Goal: Information Seeking & Learning: Find specific fact

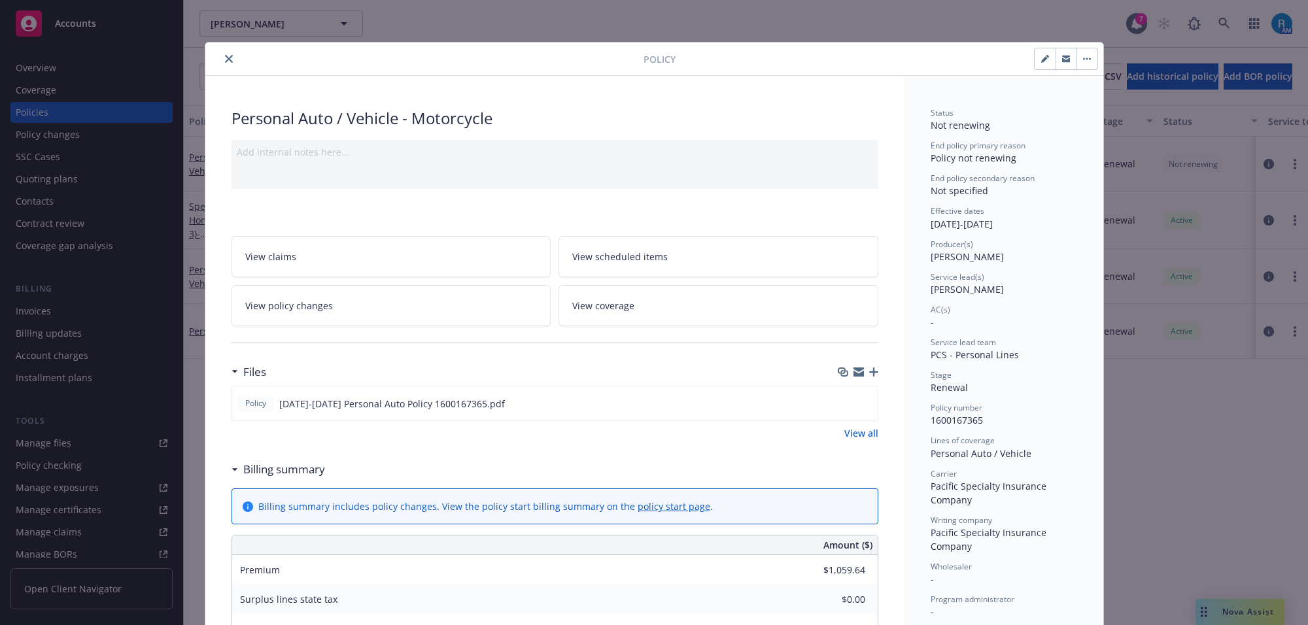
click at [225, 56] on icon "close" at bounding box center [229, 59] width 8 height 8
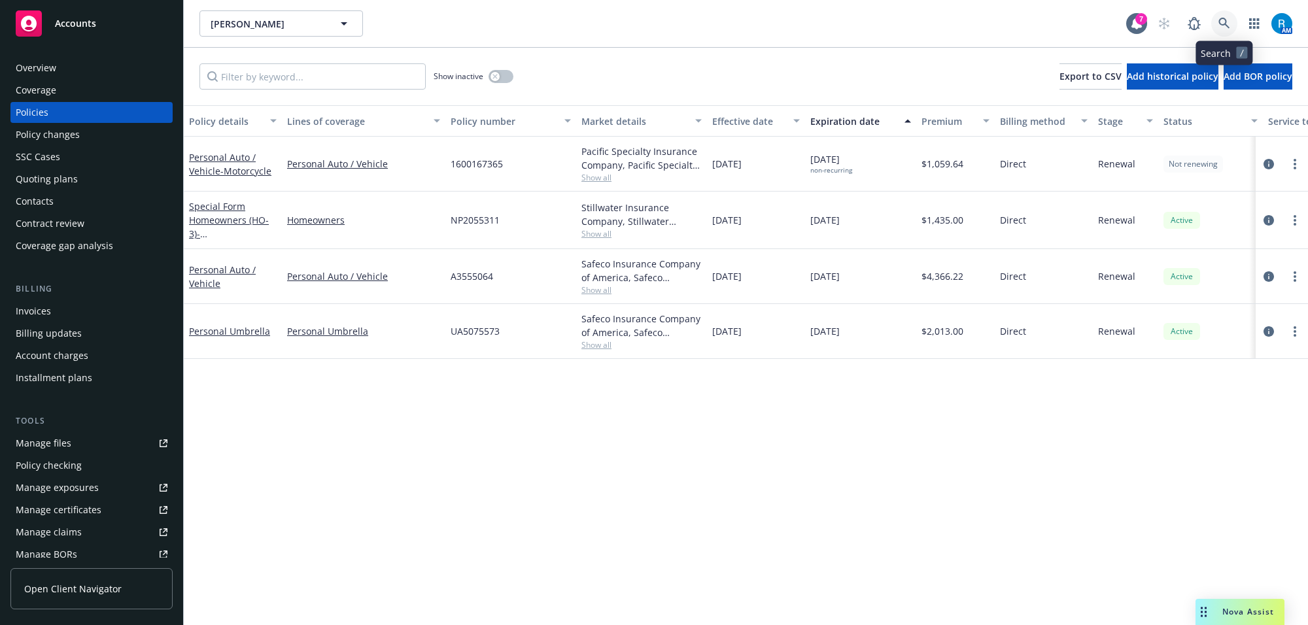
click at [1216, 28] on link at bounding box center [1224, 23] width 26 height 26
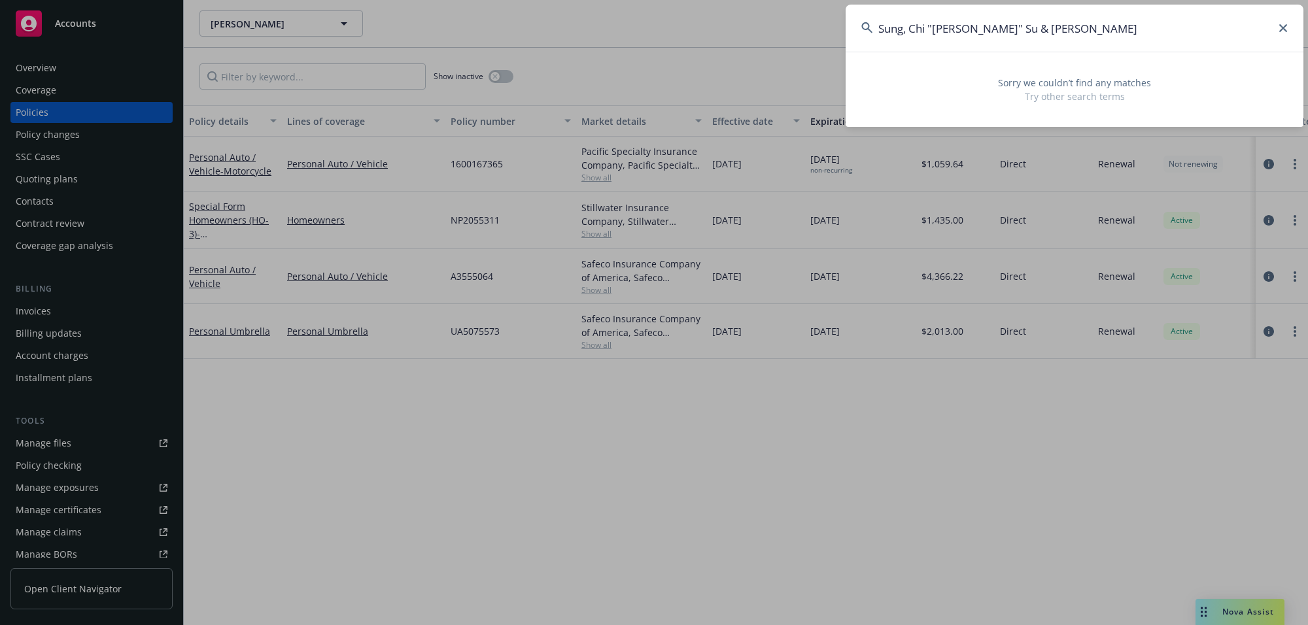
drag, startPoint x: 933, startPoint y: 28, endPoint x: 1155, endPoint y: 33, distance: 221.8
click at [1155, 33] on input "Sung, Chi "[PERSON_NAME]" Su & [PERSON_NAME]" at bounding box center [1075, 28] width 458 height 47
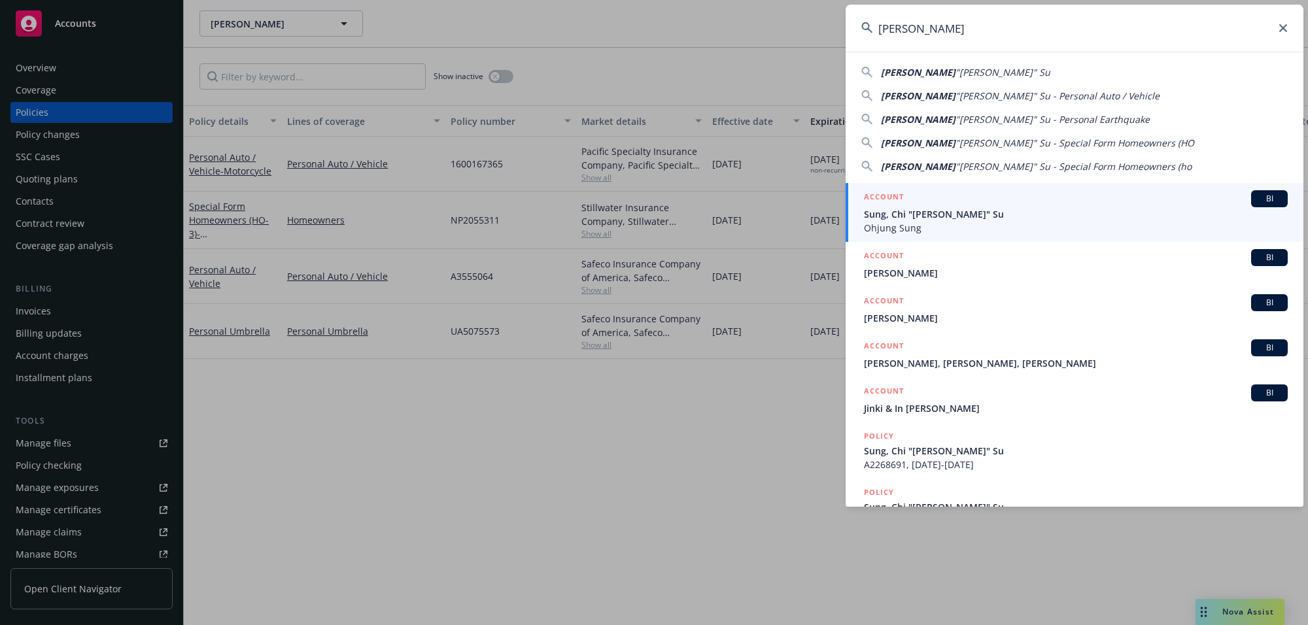
type input "[PERSON_NAME]"
click at [910, 217] on span "Sung, Chi "[PERSON_NAME]" Su" at bounding box center [1076, 214] width 424 height 14
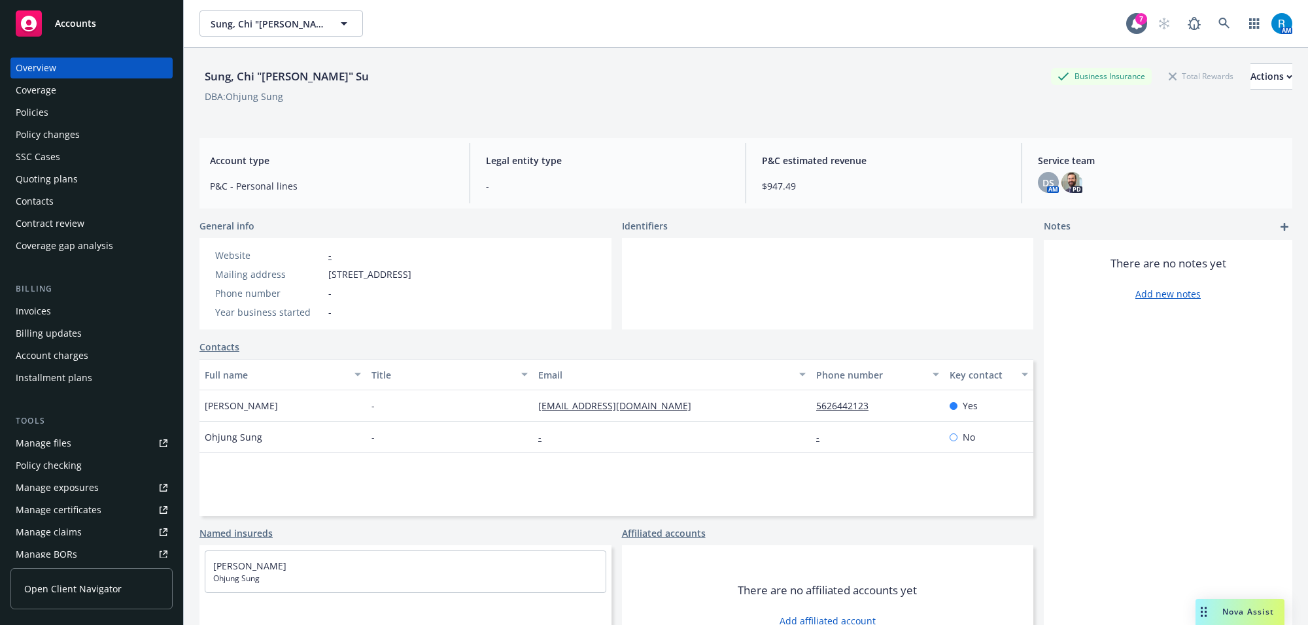
click at [69, 116] on div "Policies" at bounding box center [92, 112] width 152 height 21
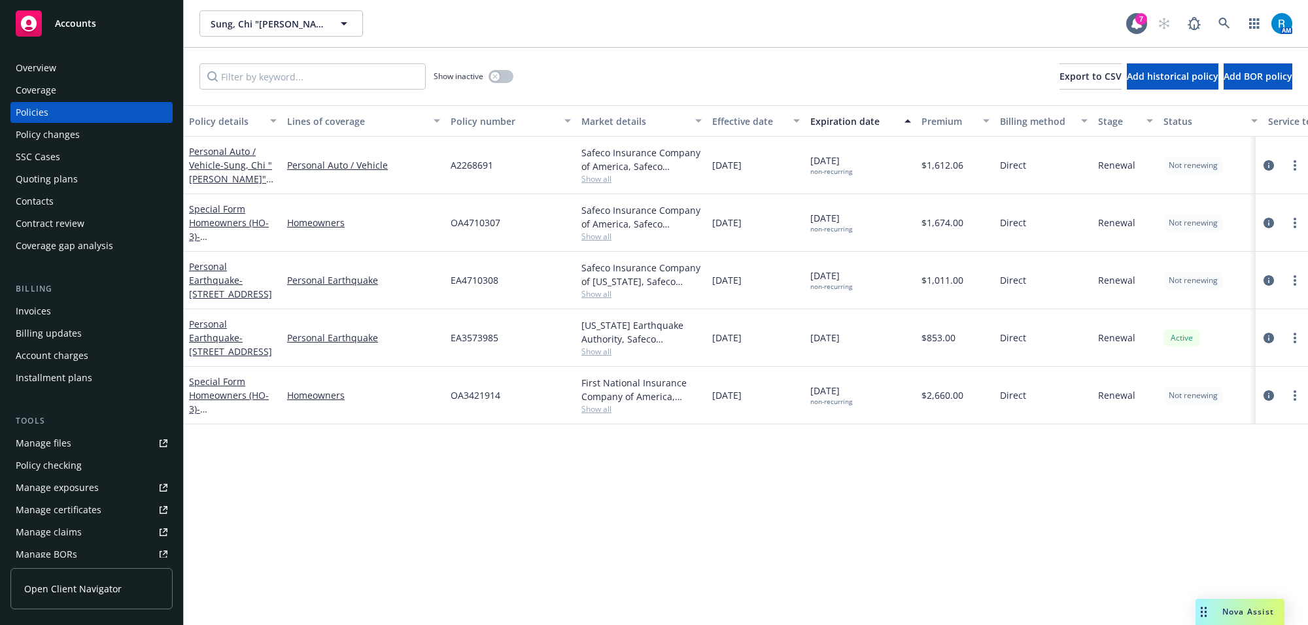
click at [468, 171] on span "A2268691" at bounding box center [472, 165] width 43 height 14
copy span "A2268691"
click at [1220, 26] on icon at bounding box center [1224, 24] width 12 height 12
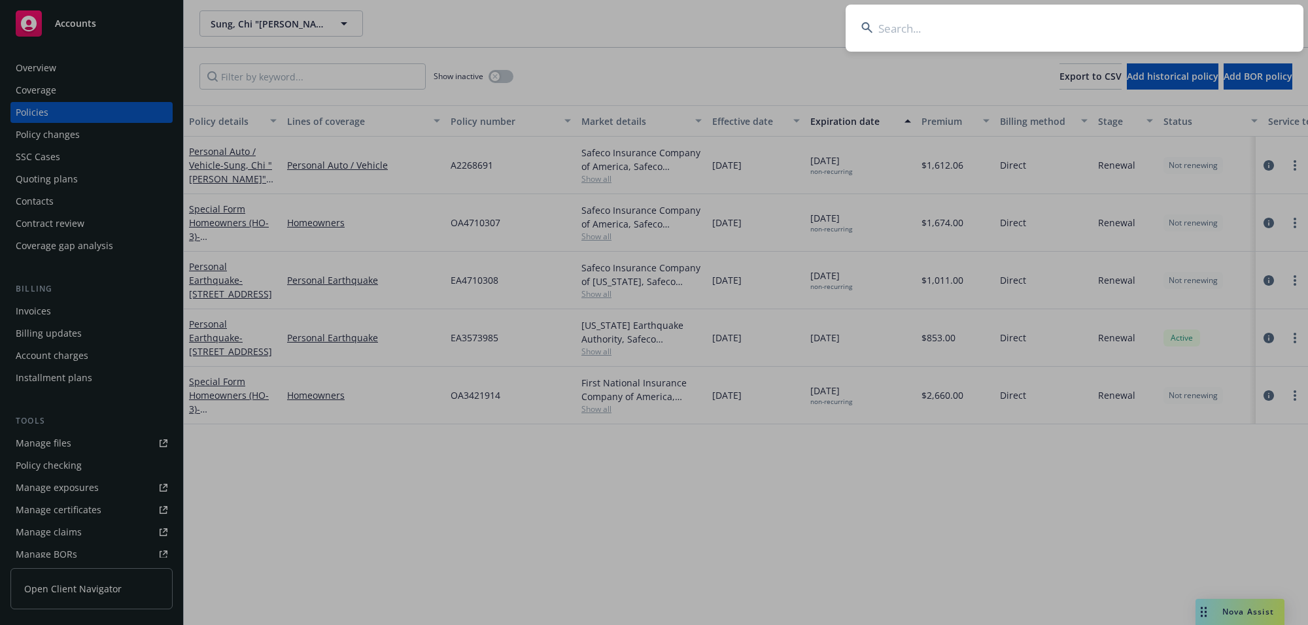
type input "[PERSON_NAME]"
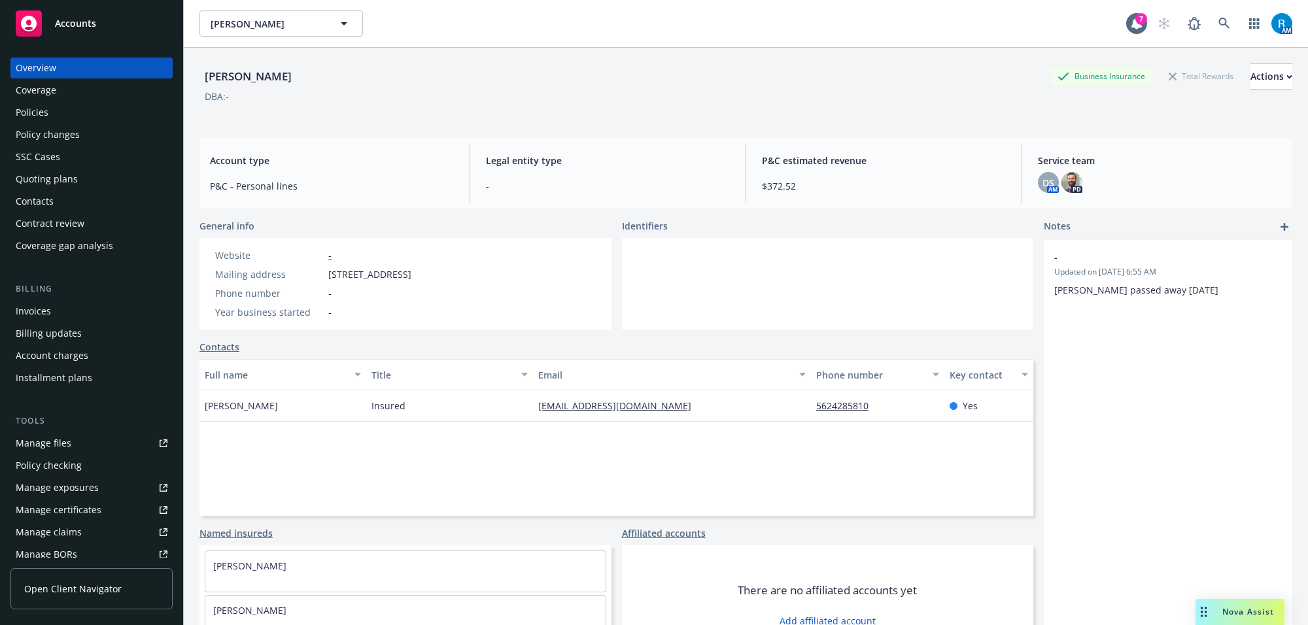
click at [49, 114] on div "Policies" at bounding box center [92, 112] width 152 height 21
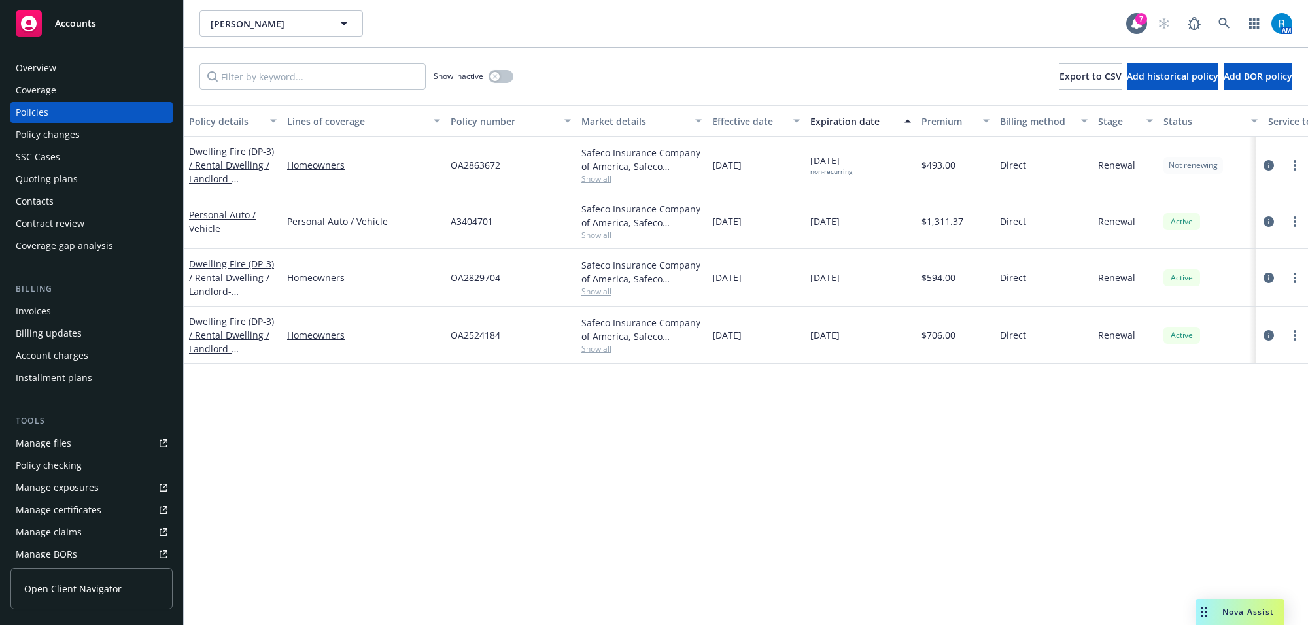
click at [473, 167] on span "OA2863672" at bounding box center [476, 165] width 50 height 14
copy span "OA2863672"
click at [1224, 25] on icon at bounding box center [1224, 24] width 12 height 12
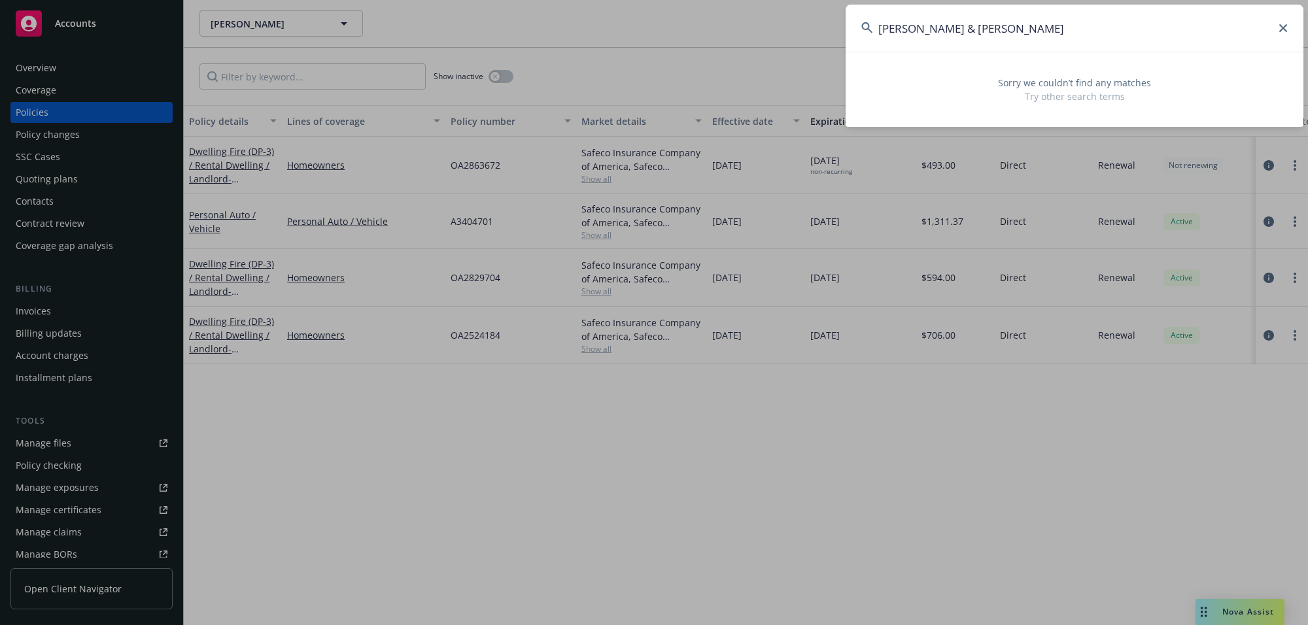
drag, startPoint x: 961, startPoint y: 27, endPoint x: 1248, endPoint y: 28, distance: 286.4
click at [1248, 28] on input "[PERSON_NAME] & [PERSON_NAME]" at bounding box center [1075, 28] width 458 height 47
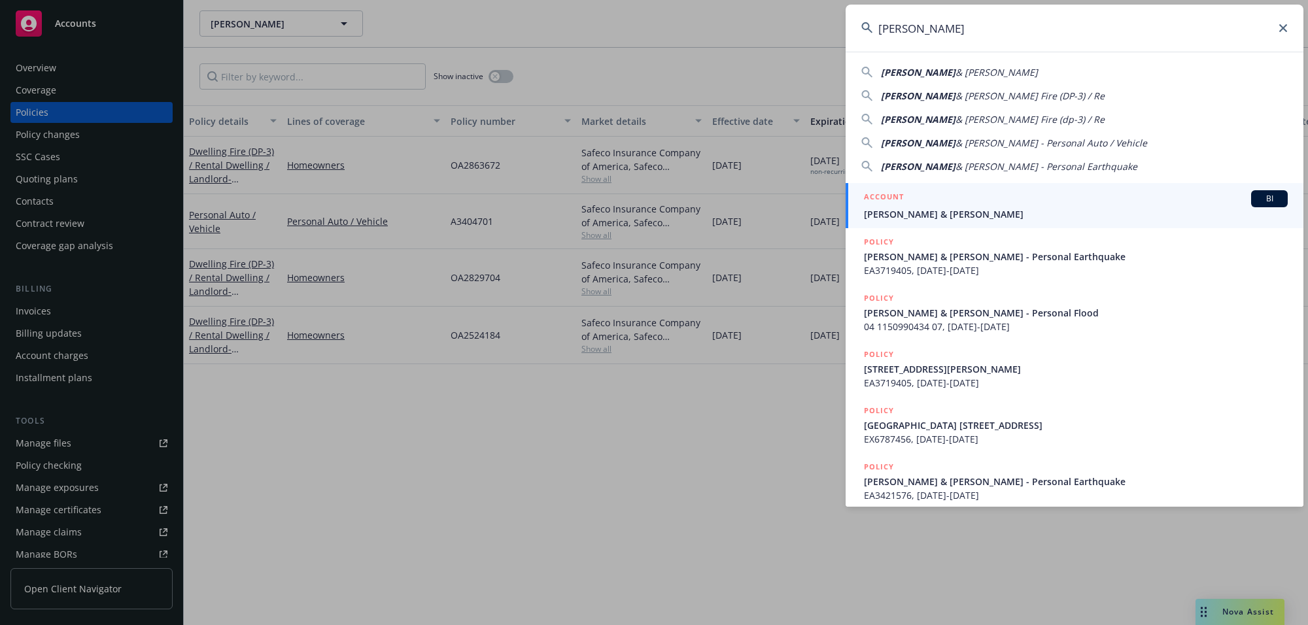
type input "[PERSON_NAME]"
click at [897, 210] on span "[PERSON_NAME] & [PERSON_NAME]" at bounding box center [1076, 214] width 424 height 14
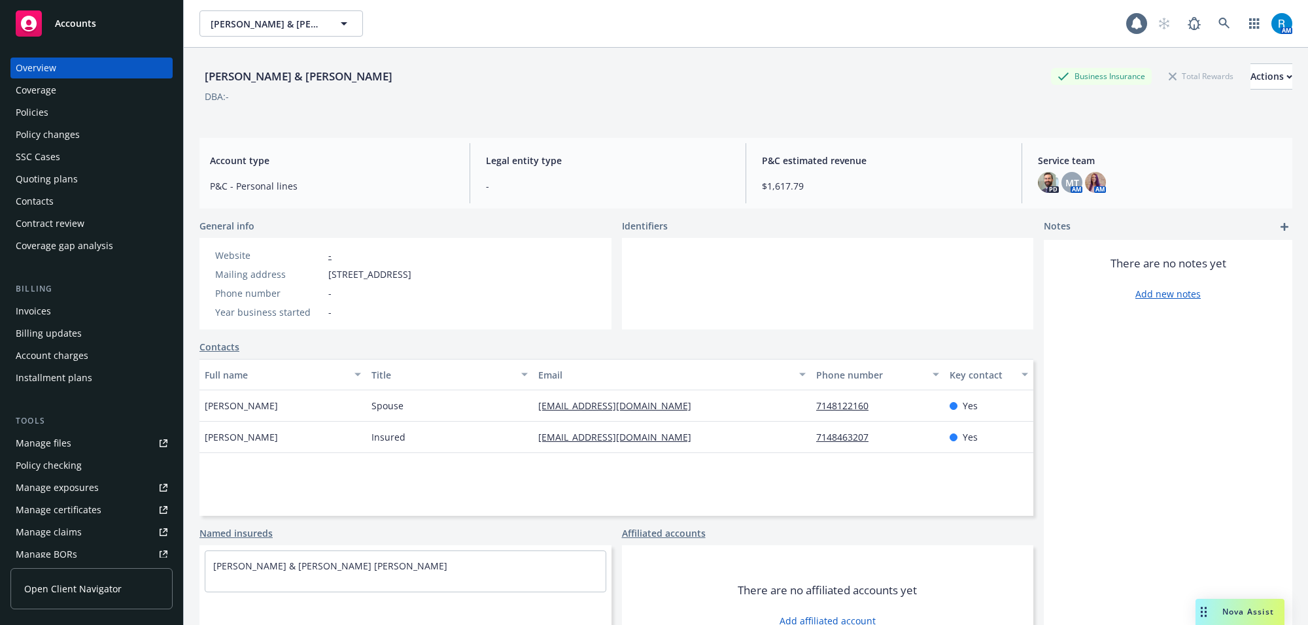
click at [63, 118] on div "Policies" at bounding box center [92, 112] width 152 height 21
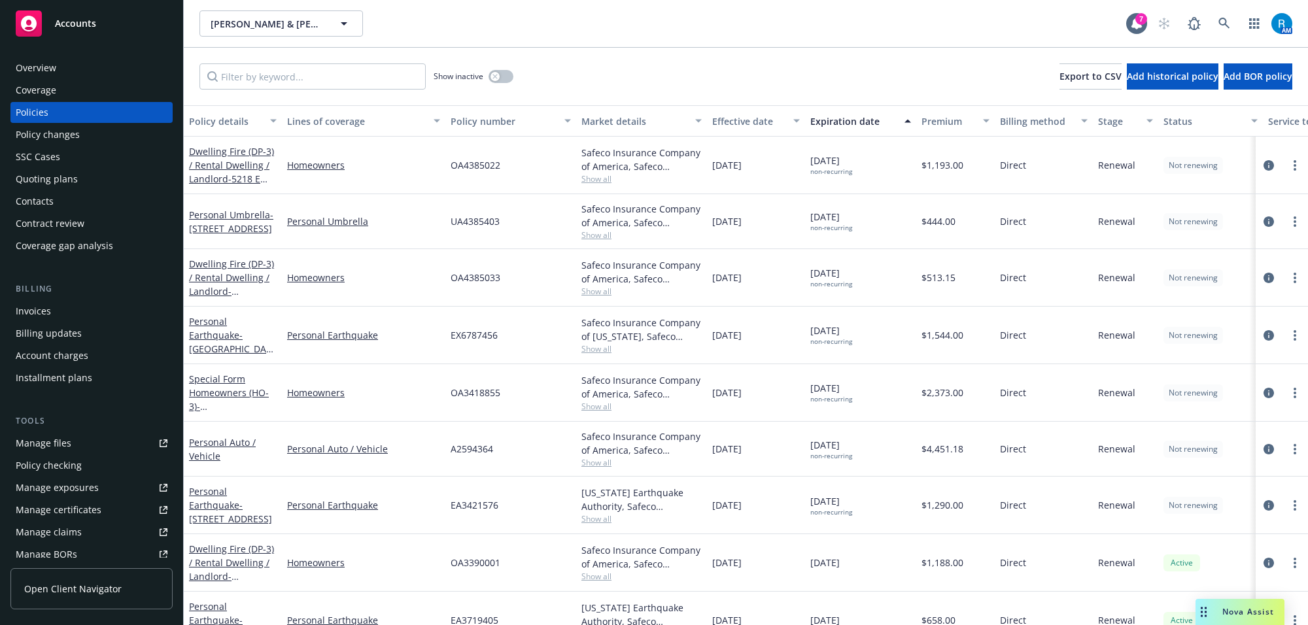
click at [479, 165] on span "OA4385022" at bounding box center [476, 165] width 50 height 14
copy span "OA4385022"
click at [1222, 21] on icon at bounding box center [1224, 24] width 12 height 12
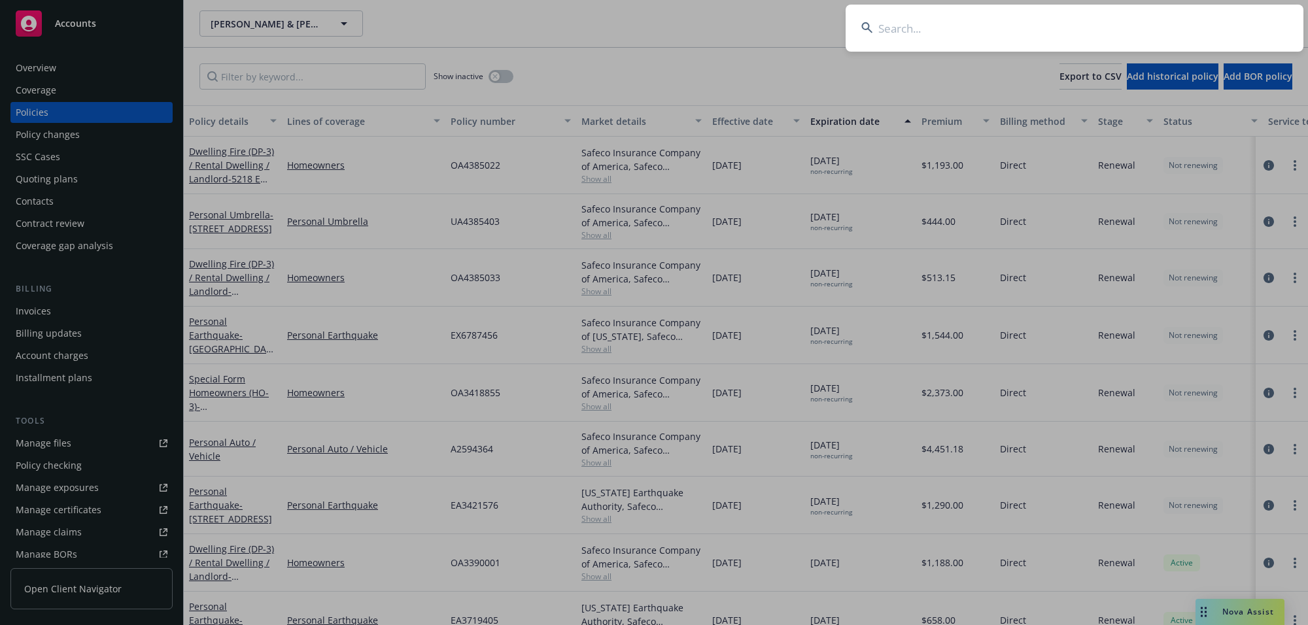
type input "[PERSON_NAME] & [PERSON_NAME]"
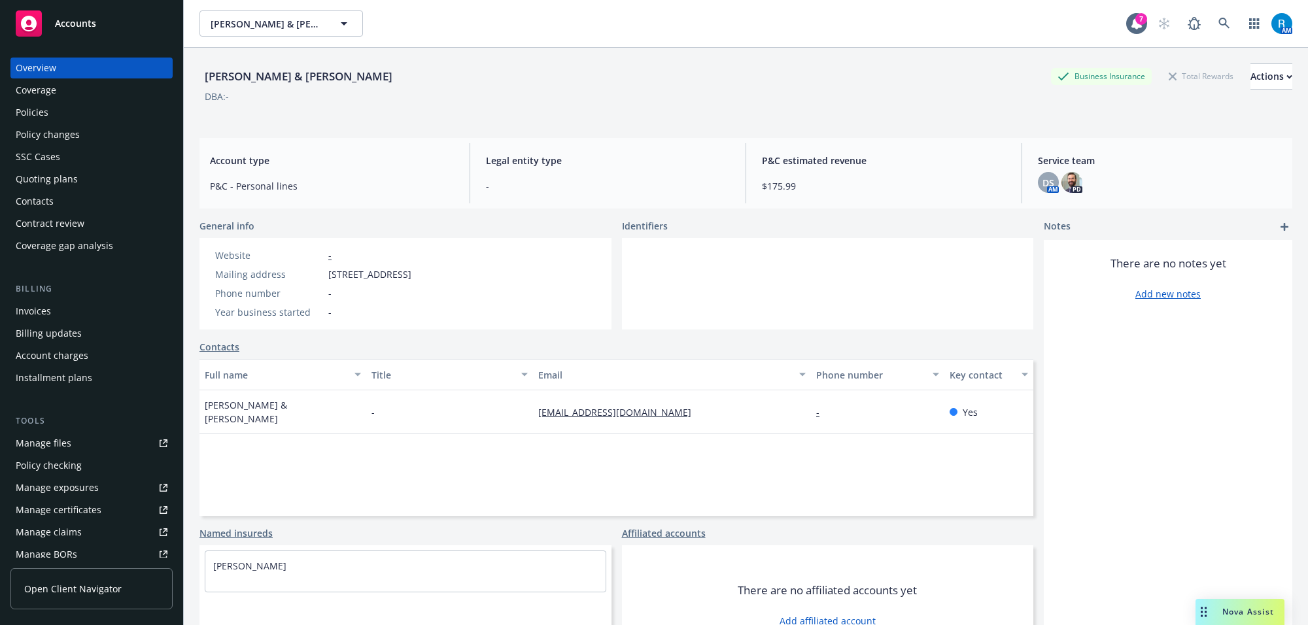
click at [82, 116] on div "Policies" at bounding box center [92, 112] width 152 height 21
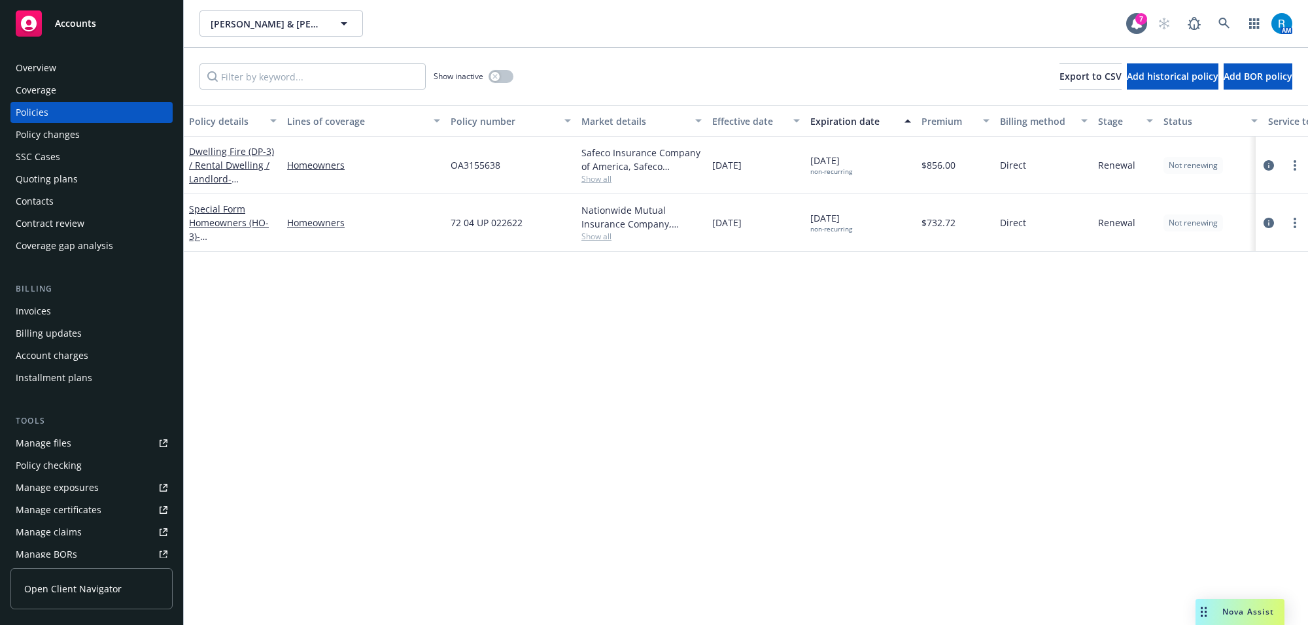
click at [479, 171] on span "OA3155638" at bounding box center [476, 165] width 50 height 14
copy span "OA3155638"
click at [1220, 24] on icon at bounding box center [1223, 23] width 11 height 11
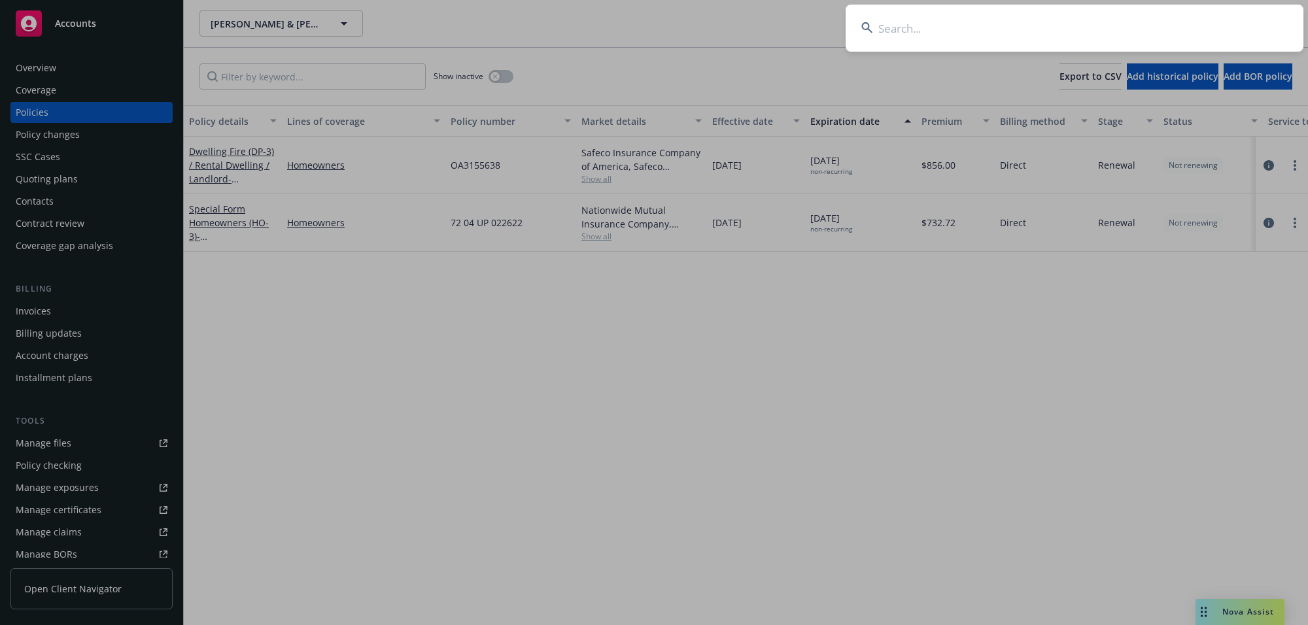
type input "[PERSON_NAME] & [PERSON_NAME]"
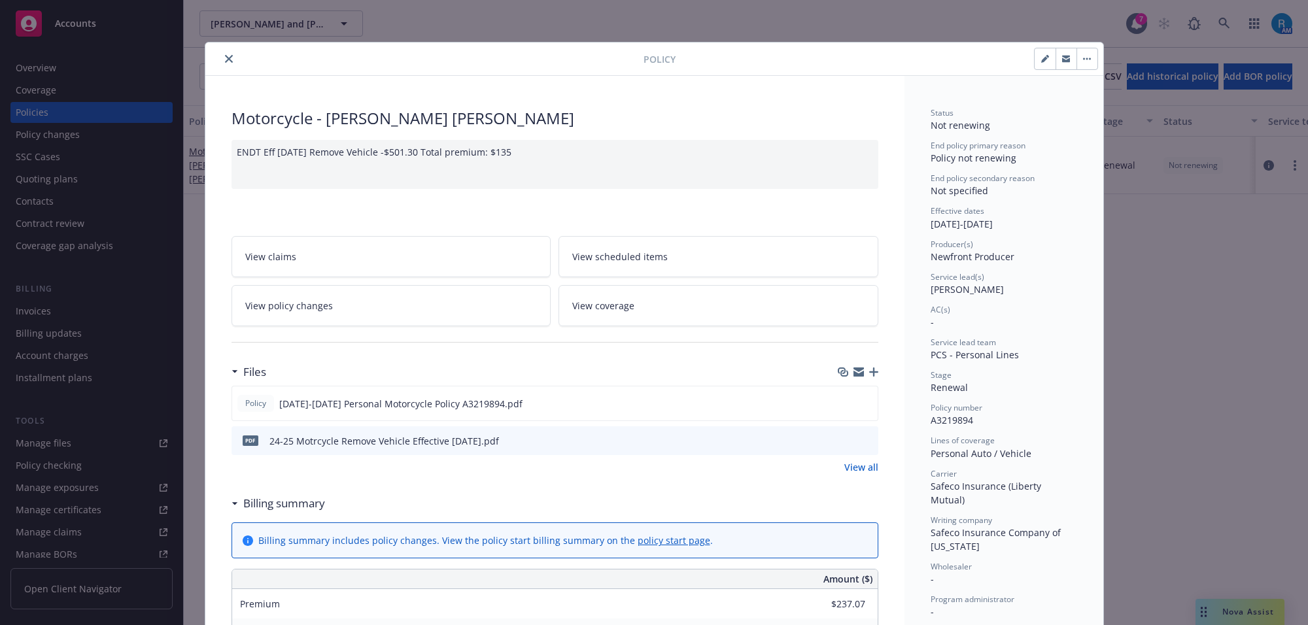
drag, startPoint x: 220, startPoint y: 60, endPoint x: 226, endPoint y: 63, distance: 6.7
click at [225, 60] on icon "close" at bounding box center [229, 59] width 8 height 8
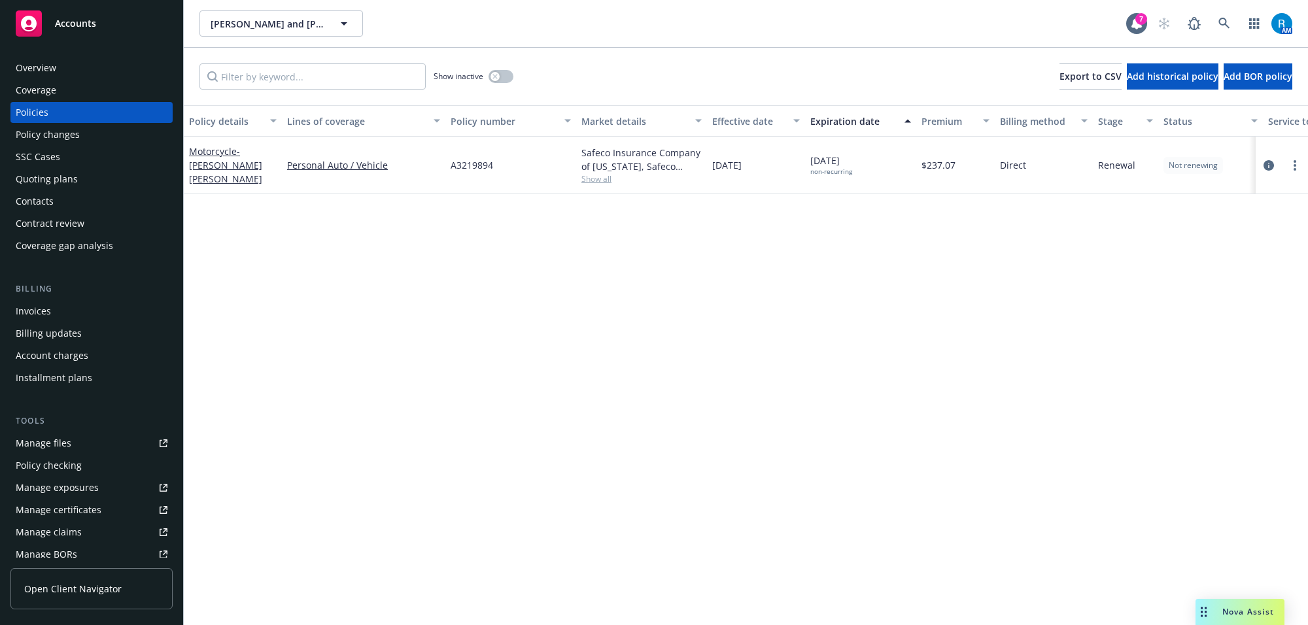
click at [463, 160] on span "A3219894" at bounding box center [472, 165] width 43 height 14
copy span "A3219894"
click at [1218, 20] on icon at bounding box center [1224, 24] width 12 height 12
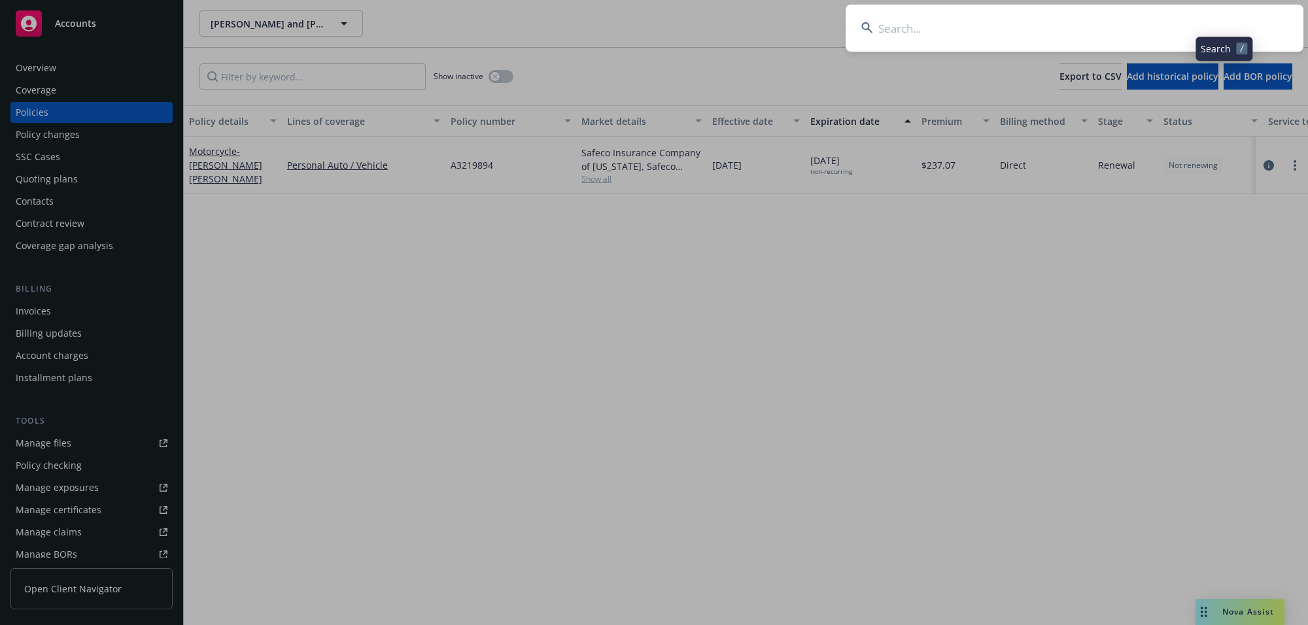
type input "[PERSON_NAME] & [PERSON_NAME]"
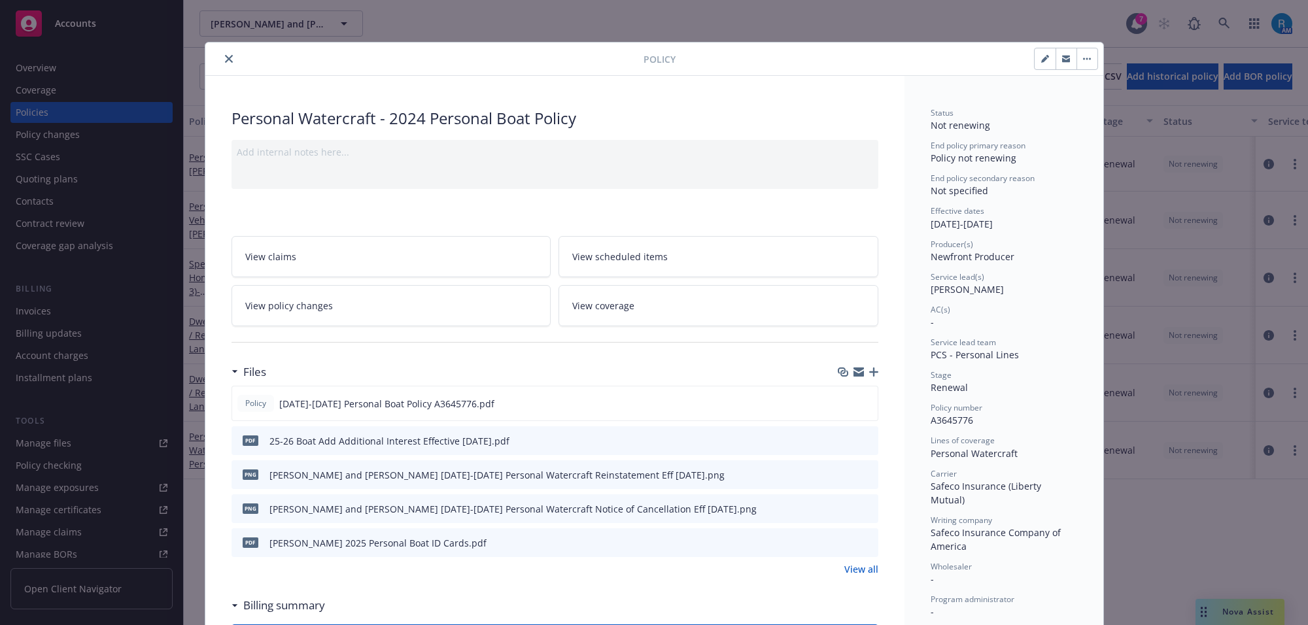
click at [225, 63] on icon "close" at bounding box center [229, 59] width 8 height 8
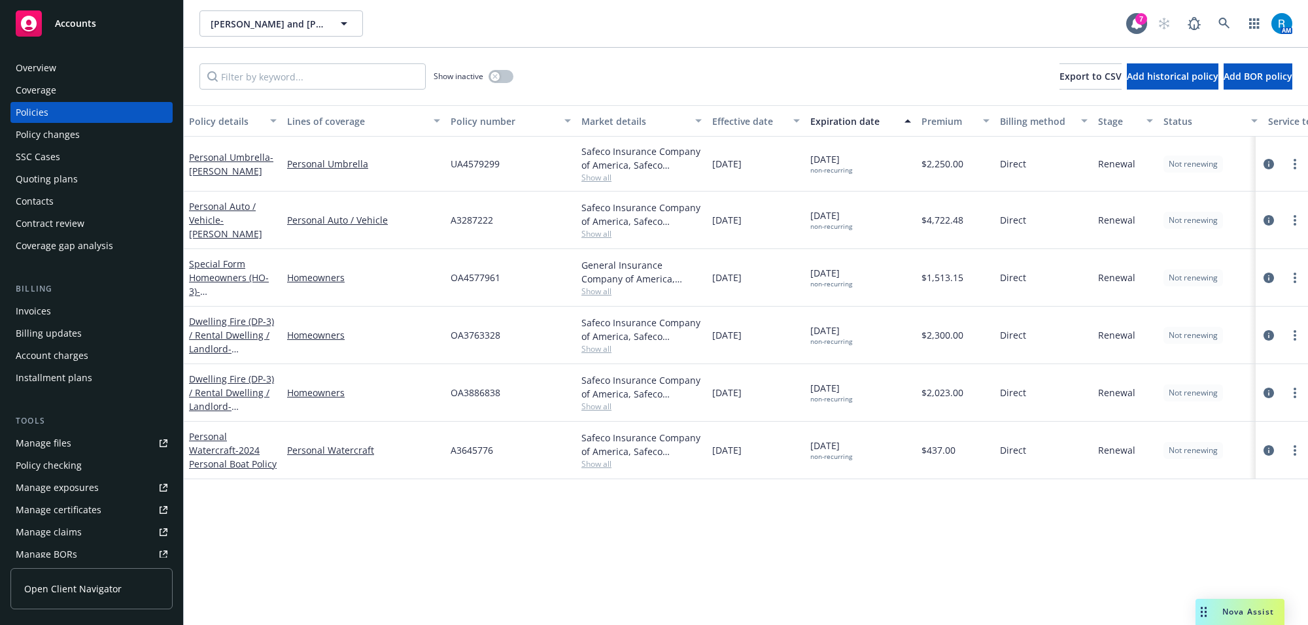
click at [469, 278] on span "OA4577961" at bounding box center [476, 278] width 50 height 14
copy span "OA4577961"
click at [1236, 23] on link at bounding box center [1224, 23] width 26 height 26
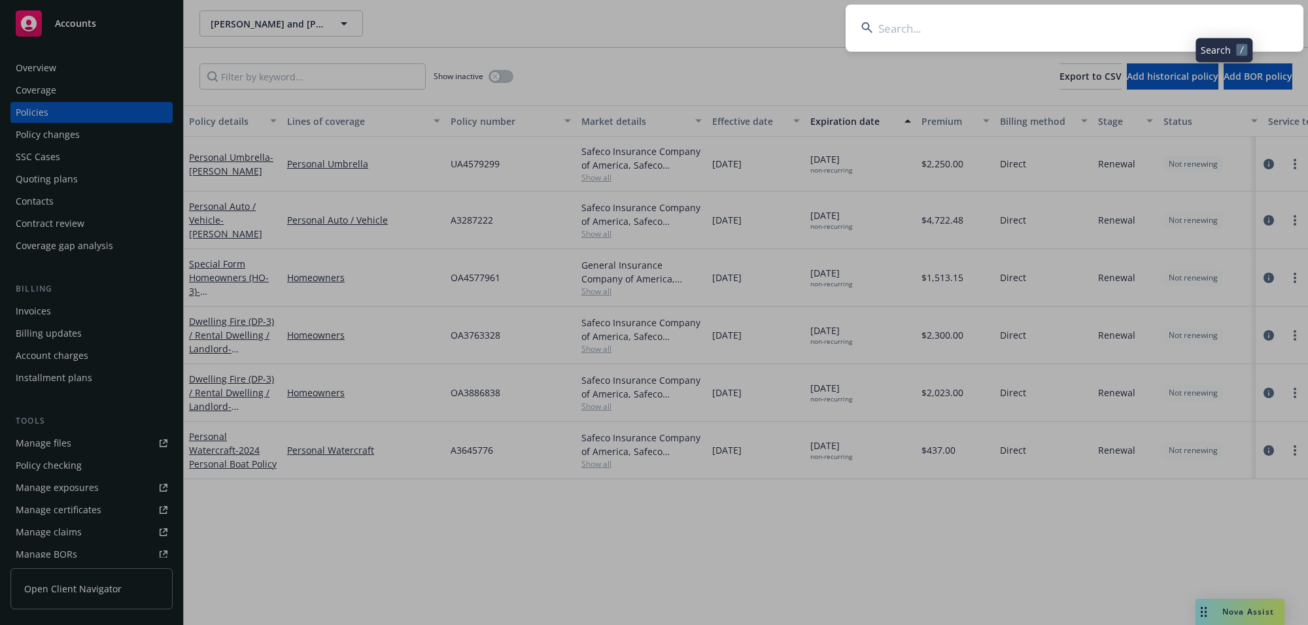
type input "[PERSON_NAME] &Margie"
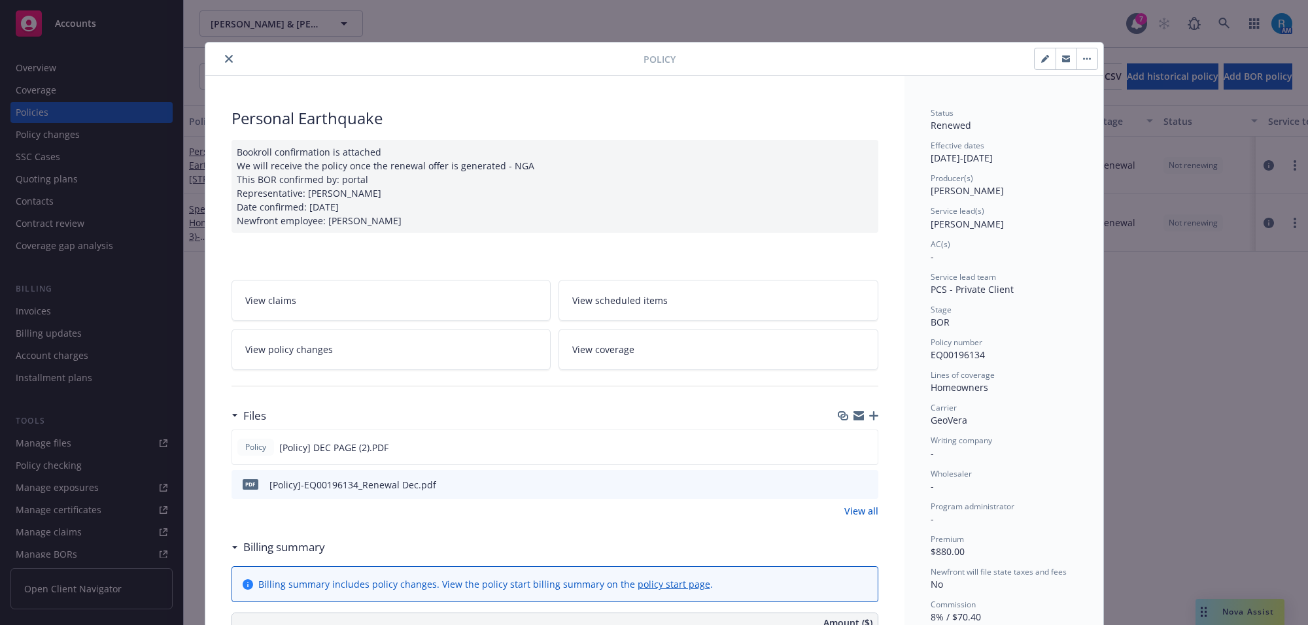
click at [225, 59] on icon "close" at bounding box center [229, 59] width 8 height 8
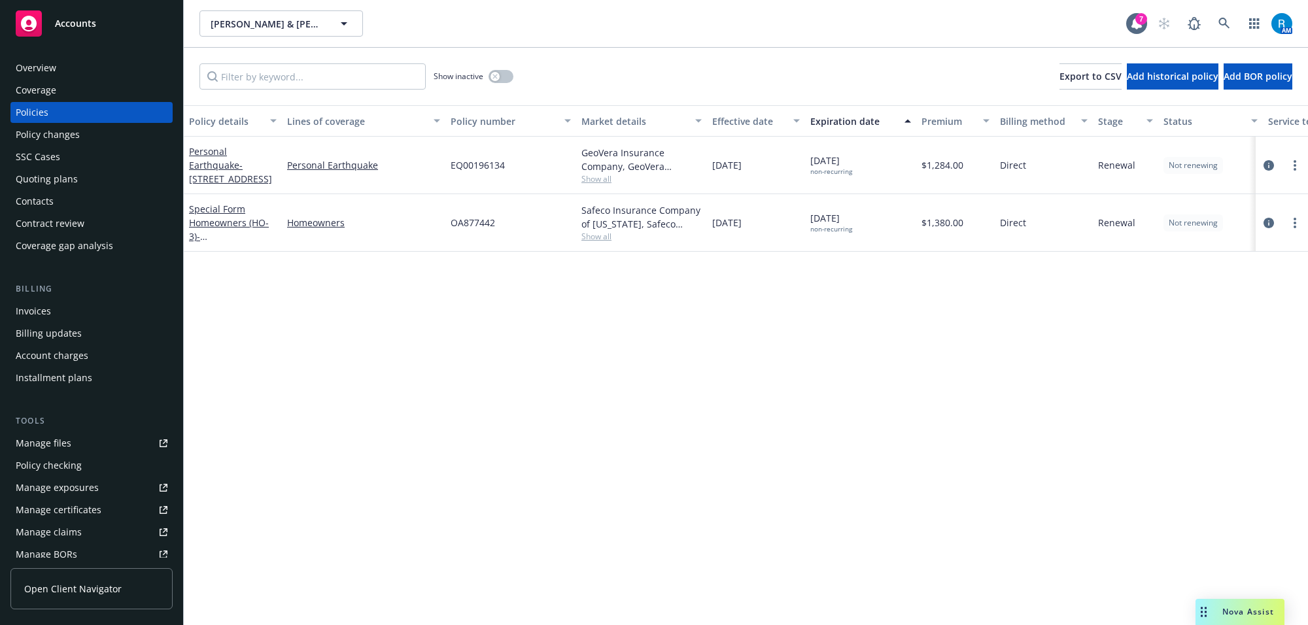
click at [470, 231] on div "OA877442" at bounding box center [510, 223] width 131 height 58
copy span "OA877442"
click at [1226, 25] on icon at bounding box center [1223, 23] width 11 height 11
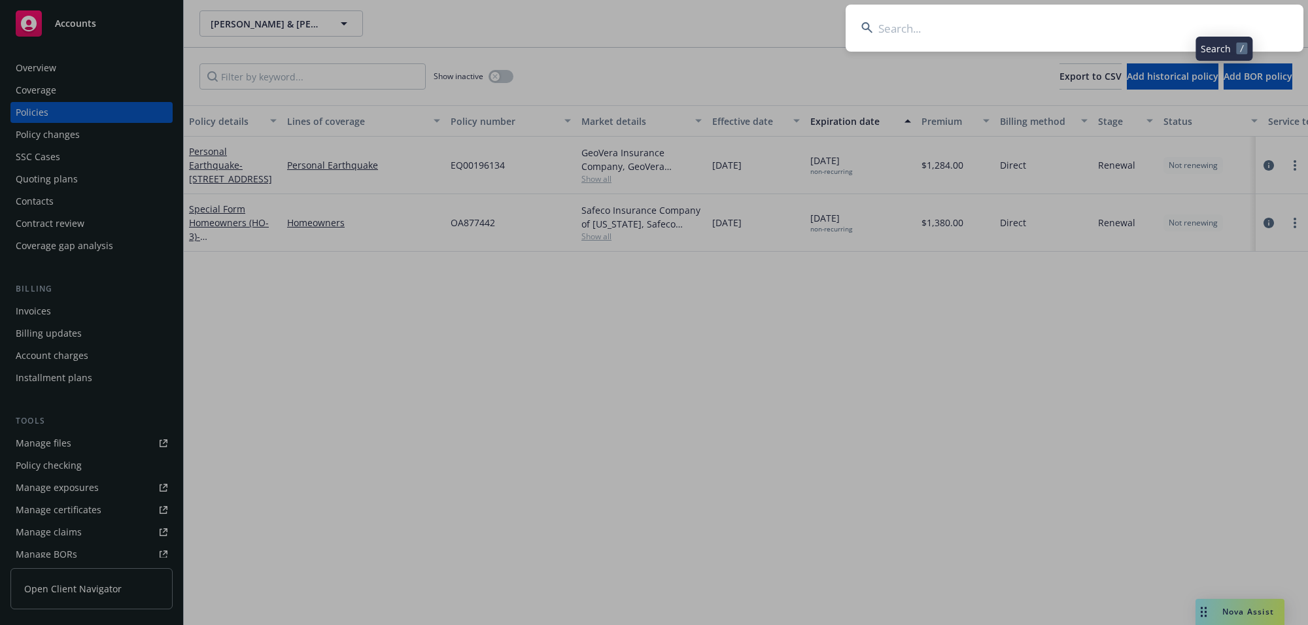
type input "[PERSON_NAME]"
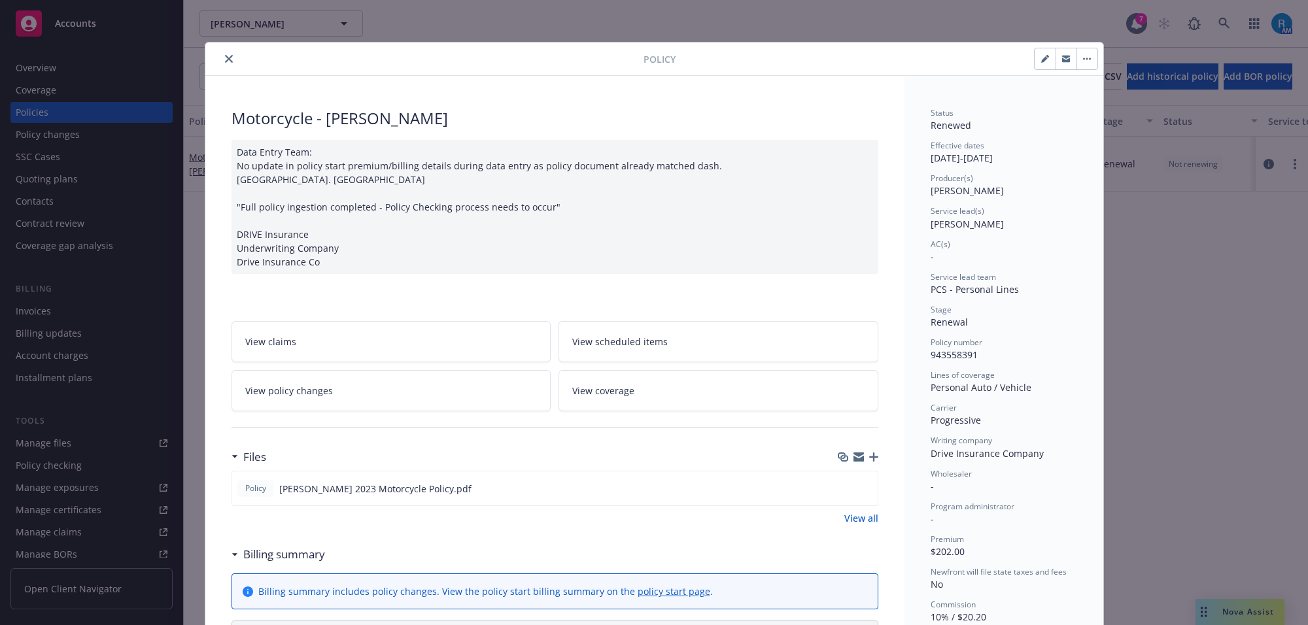
click at [225, 59] on icon "close" at bounding box center [229, 59] width 8 height 8
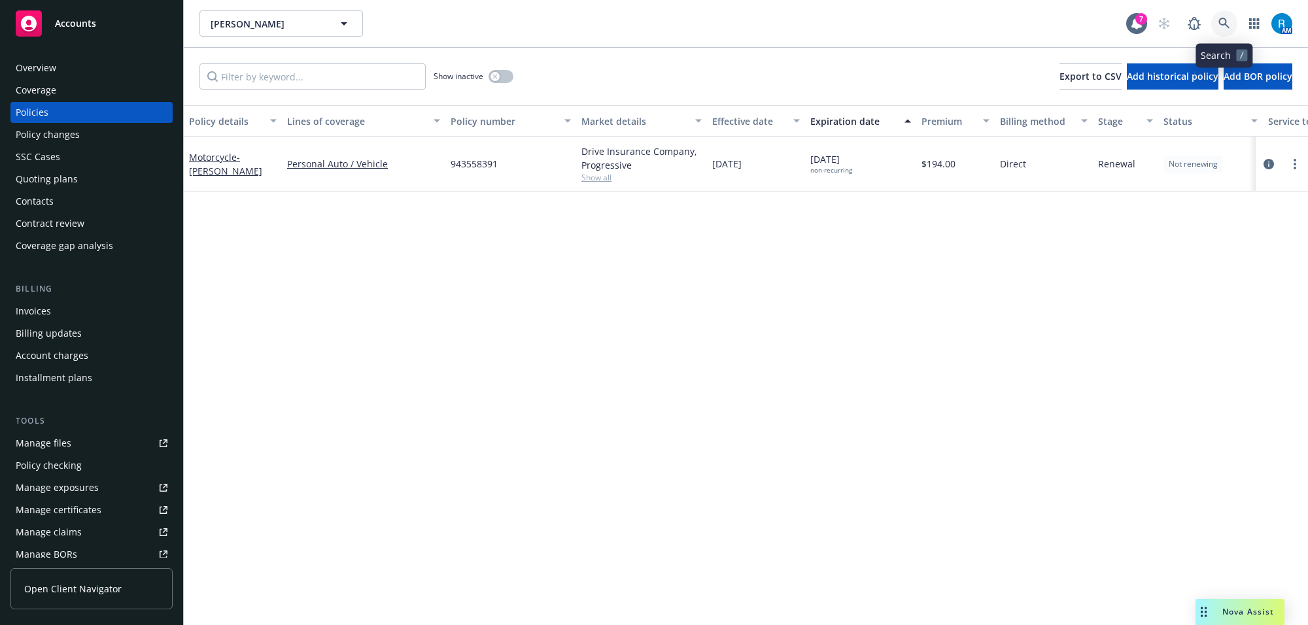
click at [1222, 20] on icon at bounding box center [1224, 24] width 12 height 12
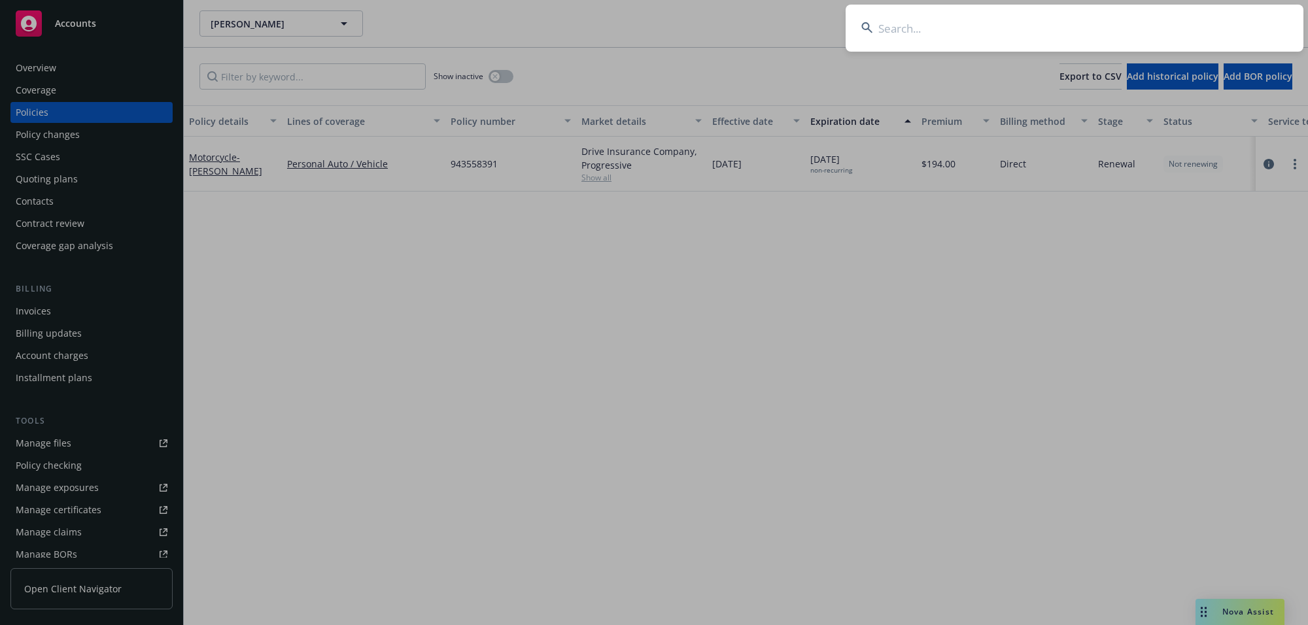
type input "[GEOGRAPHIC_DATA][PERSON_NAME][GEOGRAPHIC_DATA]"
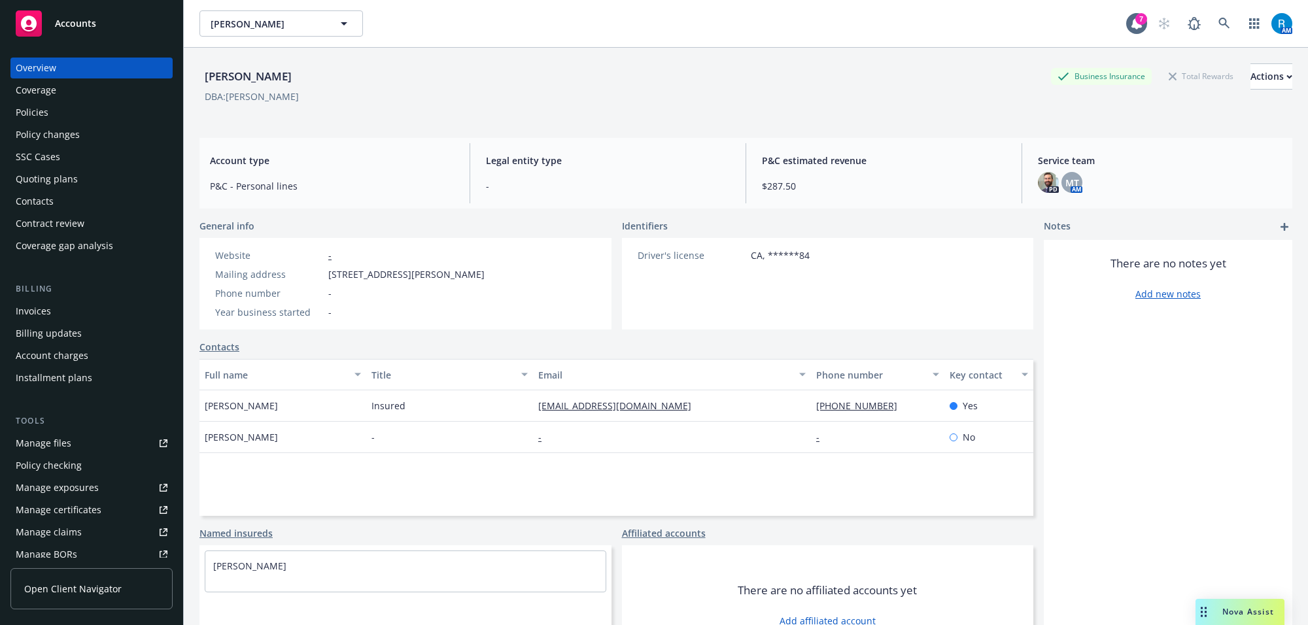
click at [77, 116] on div "Policies" at bounding box center [92, 112] width 152 height 21
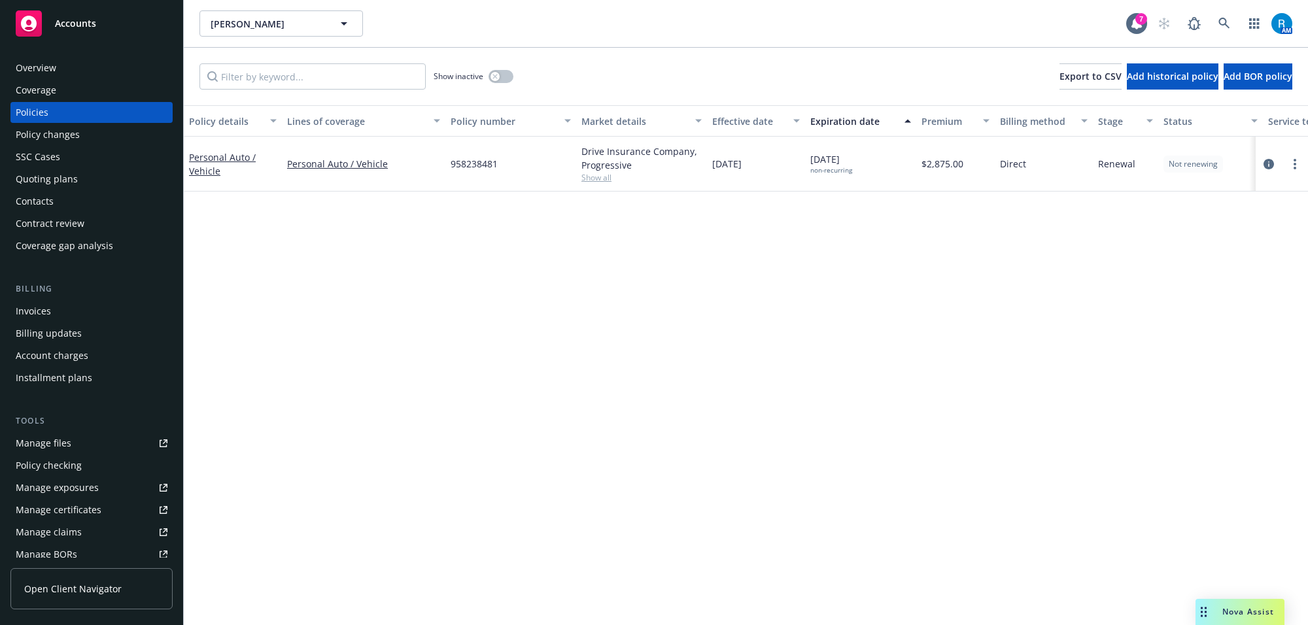
click at [452, 165] on span "958238481" at bounding box center [474, 164] width 47 height 14
copy span "958238481"
click at [1223, 22] on icon at bounding box center [1224, 24] width 12 height 12
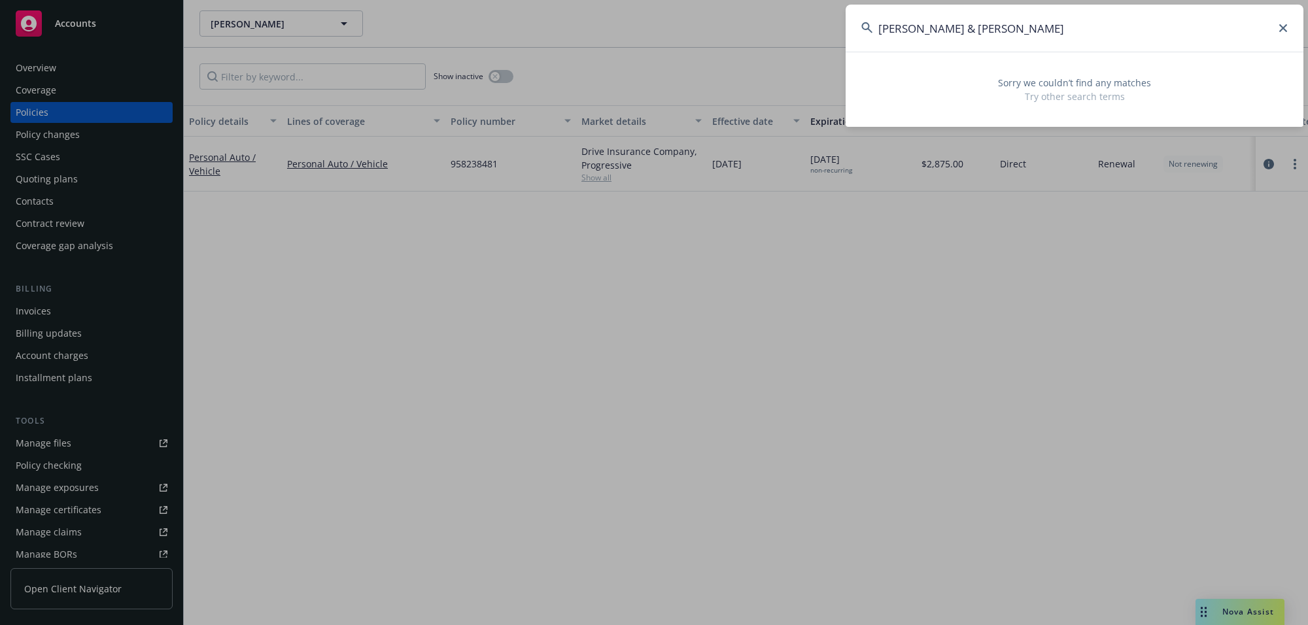
drag, startPoint x: 969, startPoint y: 27, endPoint x: 1221, endPoint y: 27, distance: 252.4
click at [1216, 27] on input "[PERSON_NAME] & [PERSON_NAME]" at bounding box center [1075, 28] width 458 height 47
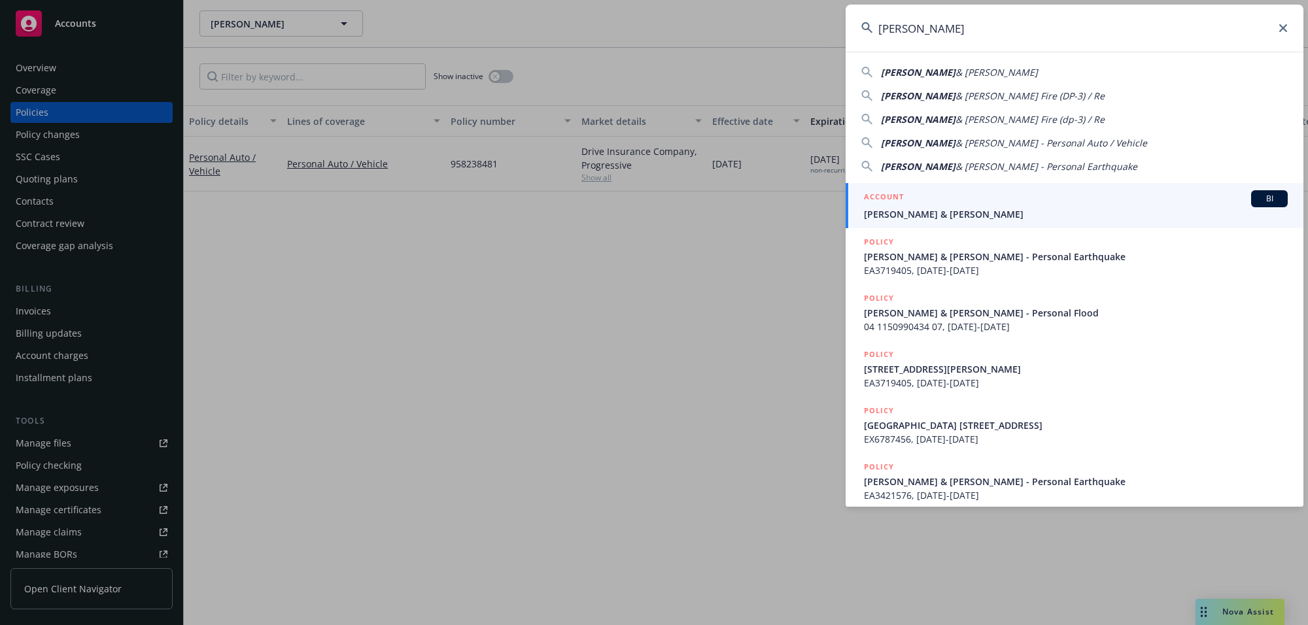
type input "[PERSON_NAME]"
click at [926, 201] on div "ACCOUNT BI" at bounding box center [1076, 198] width 424 height 17
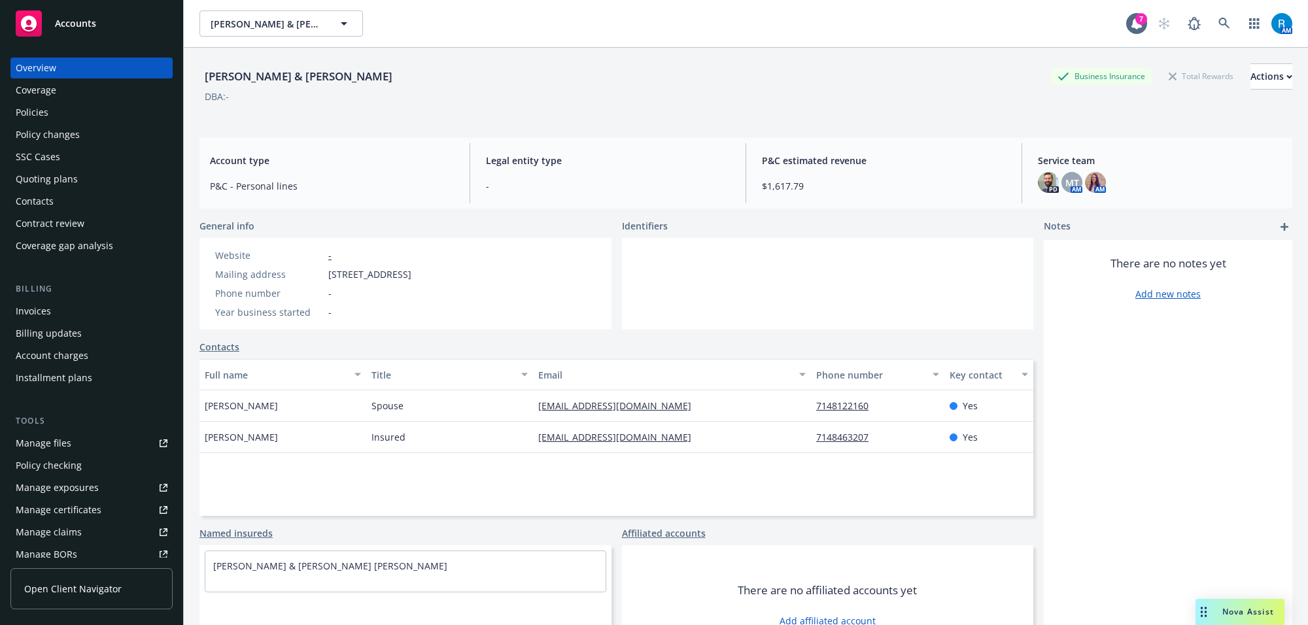
click at [48, 116] on div "Policies" at bounding box center [92, 112] width 152 height 21
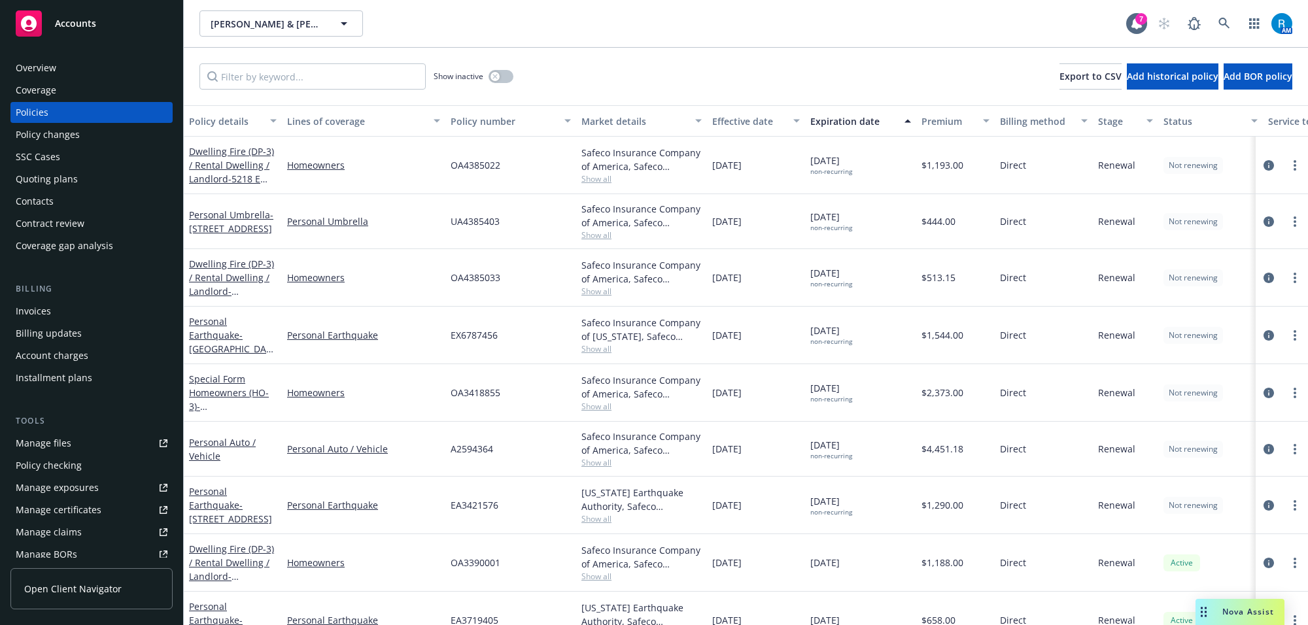
click at [469, 162] on span "OA4385022" at bounding box center [476, 165] width 50 height 14
copy span "OA4385022"
click at [485, 279] on span "OA4385033" at bounding box center [476, 278] width 50 height 14
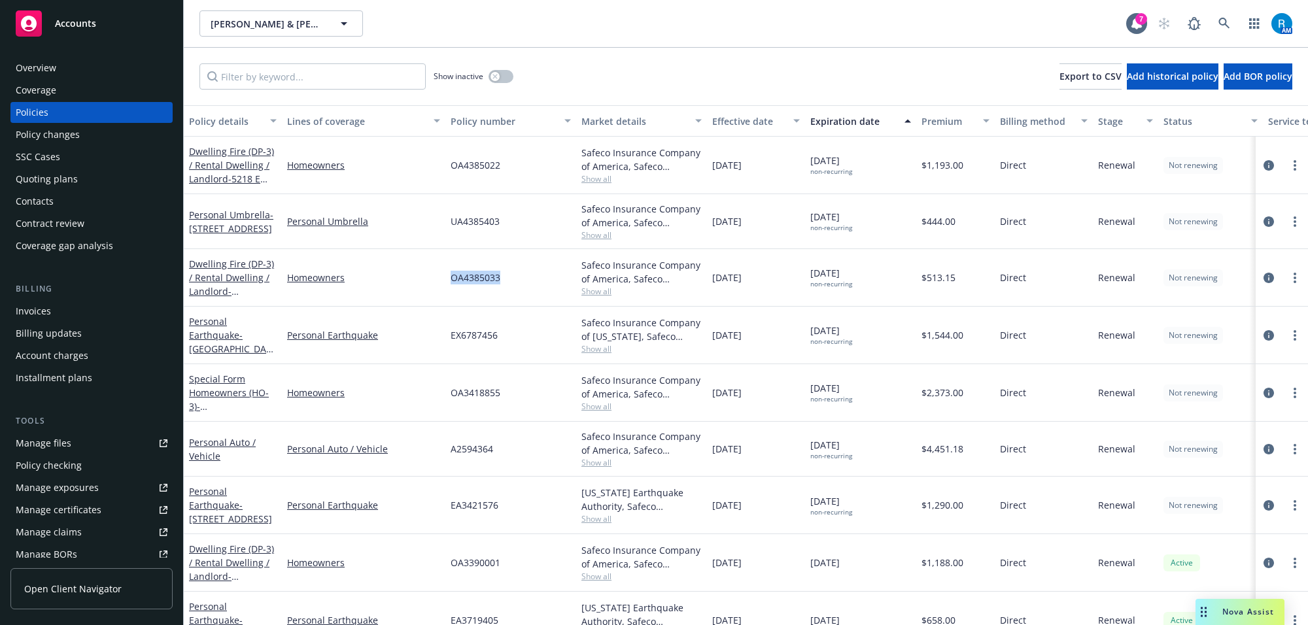
copy span "OA4385033"
click at [481, 224] on span "UA4385403" at bounding box center [475, 221] width 49 height 14
click at [479, 224] on span "UA4385403" at bounding box center [475, 221] width 49 height 14
click at [482, 337] on span "EX6787456" at bounding box center [474, 335] width 47 height 14
